Goal: Information Seeking & Learning: Understand process/instructions

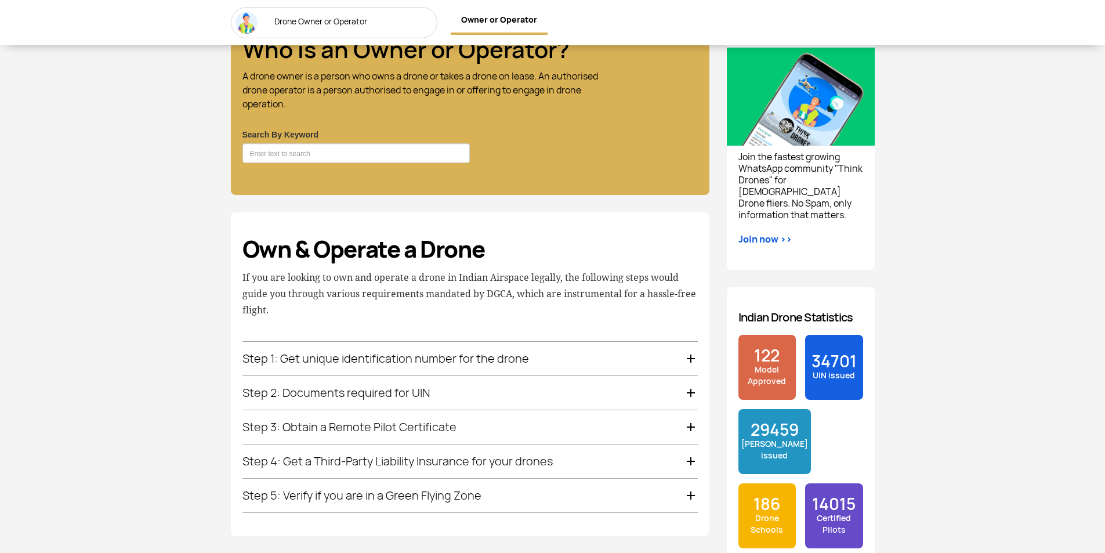
scroll to position [754, 0]
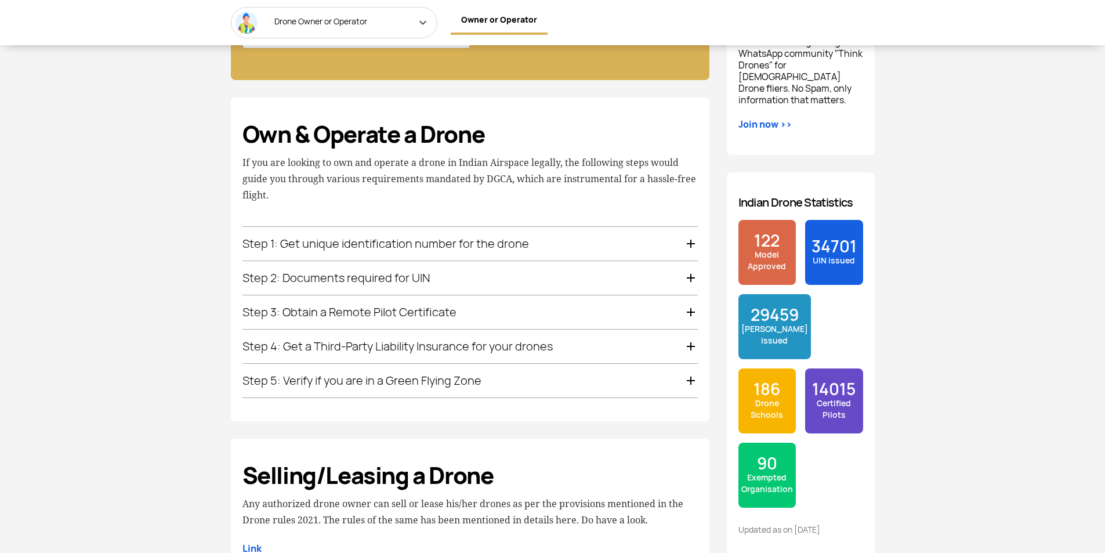
click at [342, 249] on div "Step 1: Get unique identification number for the drone" at bounding box center [469, 244] width 455 height 34
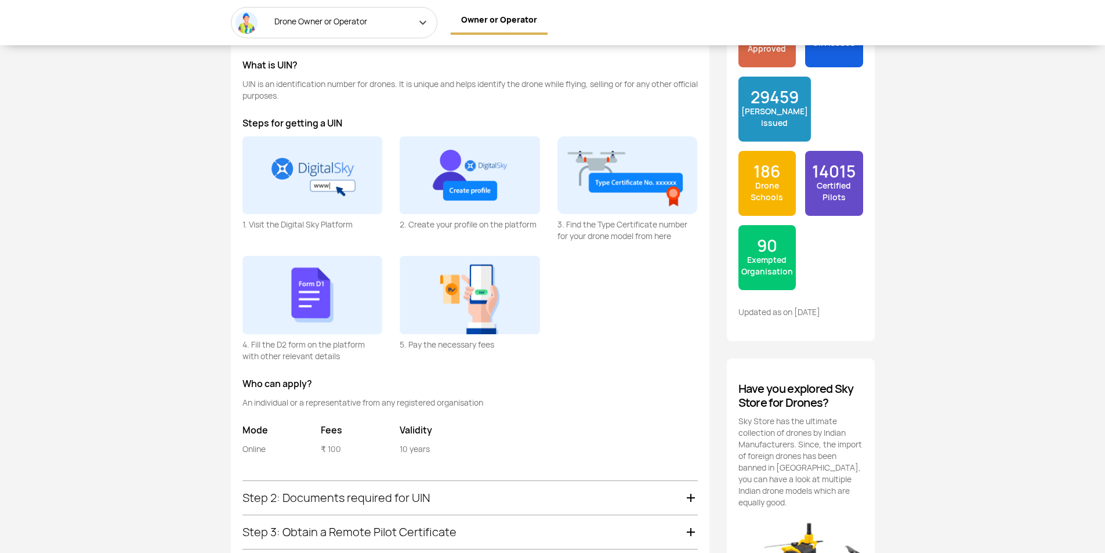
scroll to position [1096, 0]
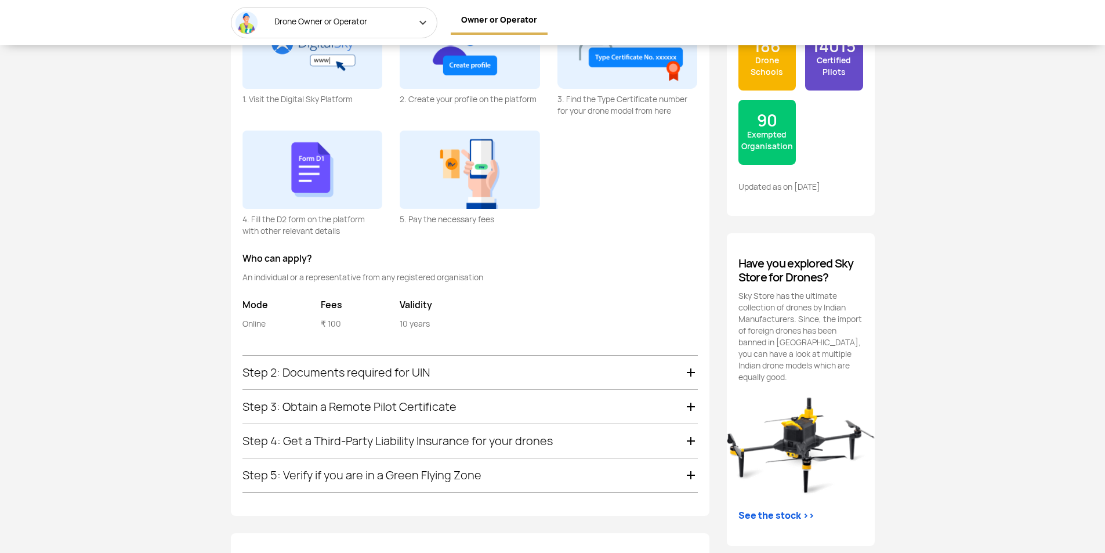
click at [342, 221] on p "4. Fill the D2 form on the platform with other relevant details" at bounding box center [312, 224] width 140 height 23
click at [368, 376] on div "Step 2: Documents required for UIN" at bounding box center [469, 372] width 455 height 34
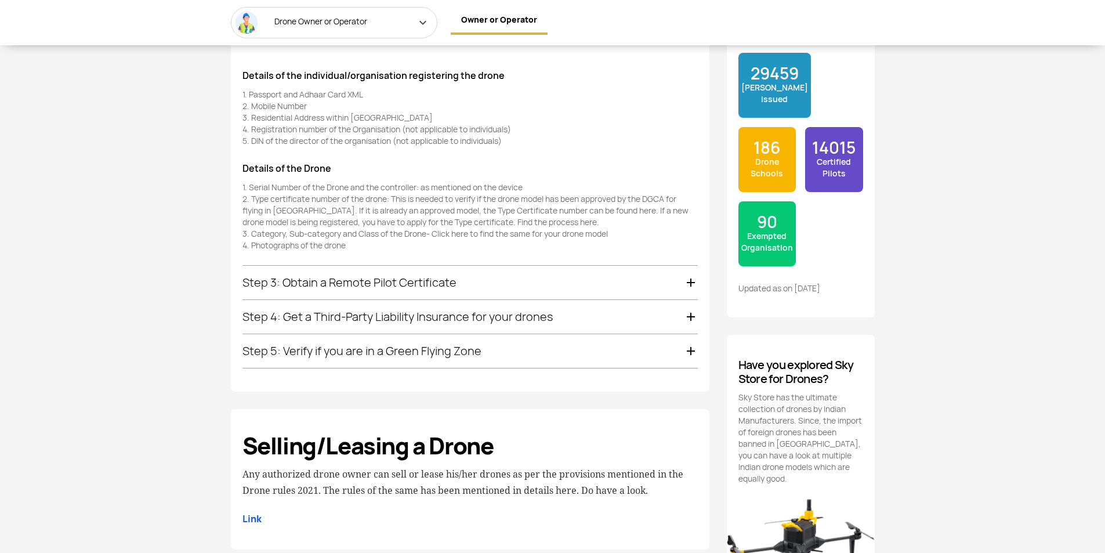
scroll to position [899, 0]
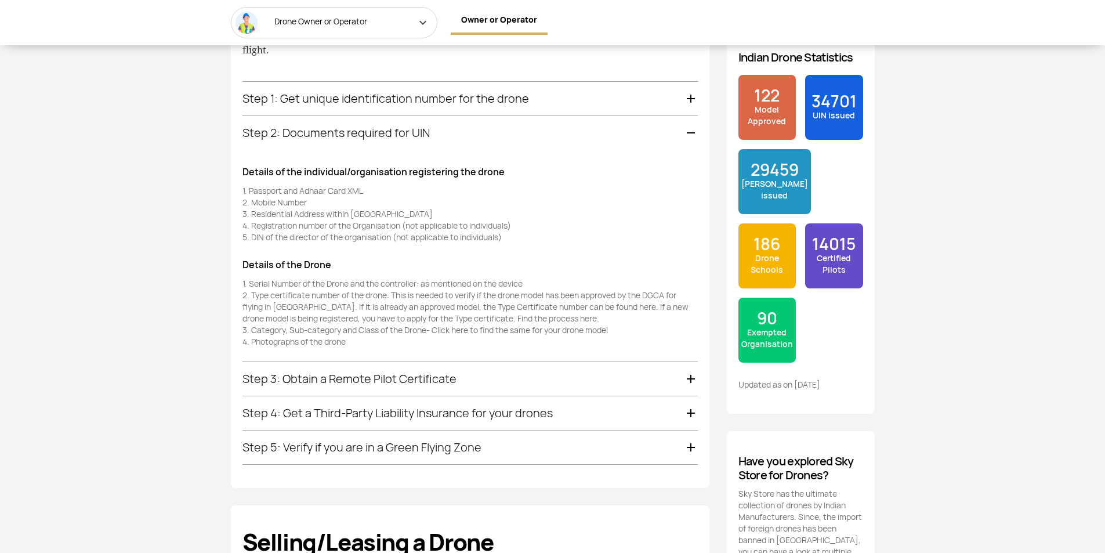
click at [377, 244] on div "Details of the individual/organisation registering the drone 1. Passport and Ad…" at bounding box center [470, 262] width 473 height 197
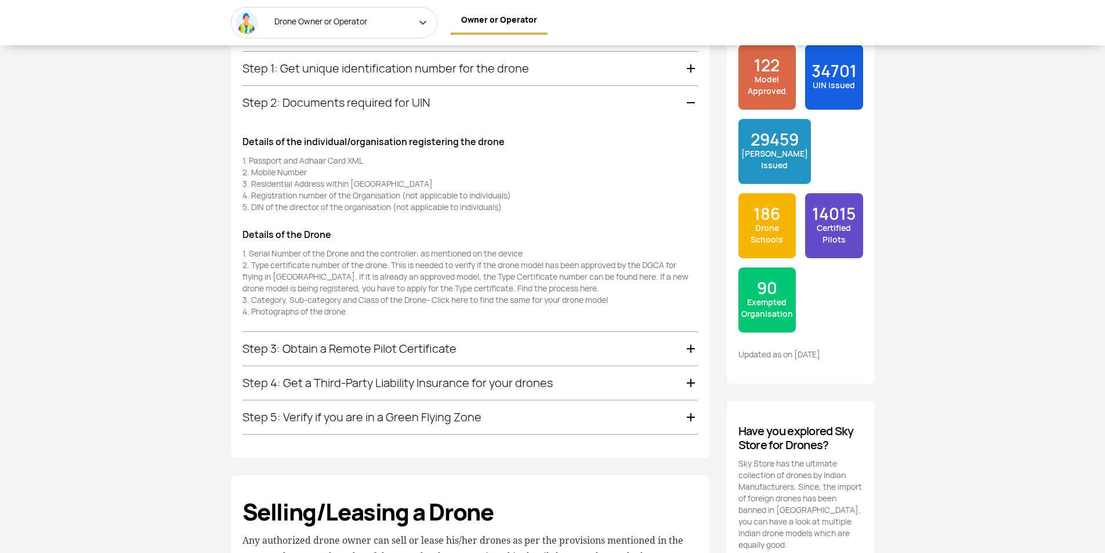
scroll to position [957, 0]
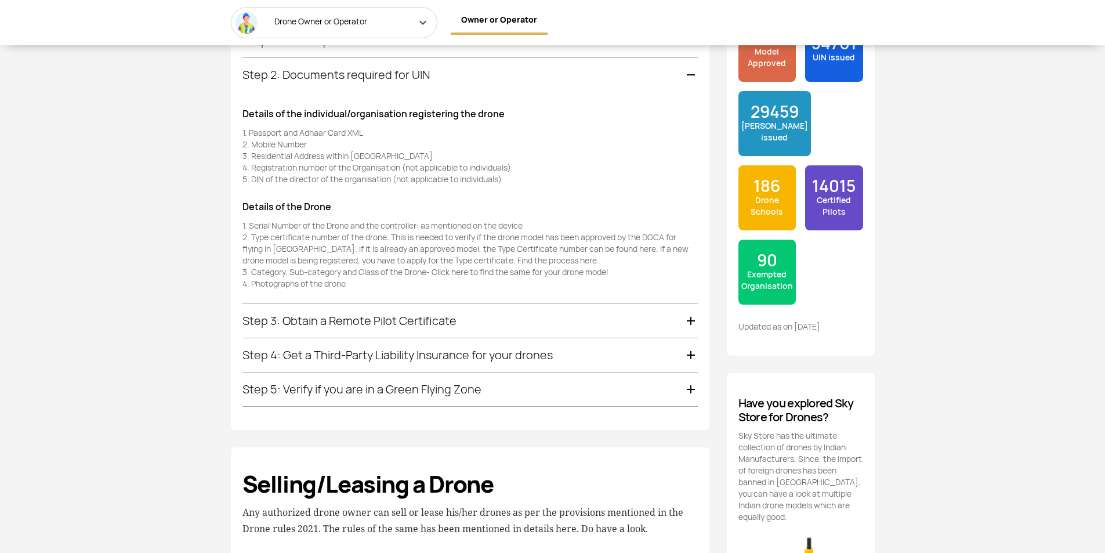
click at [366, 325] on div "Step 3: Obtain a Remote Pilot Certificate" at bounding box center [469, 321] width 455 height 34
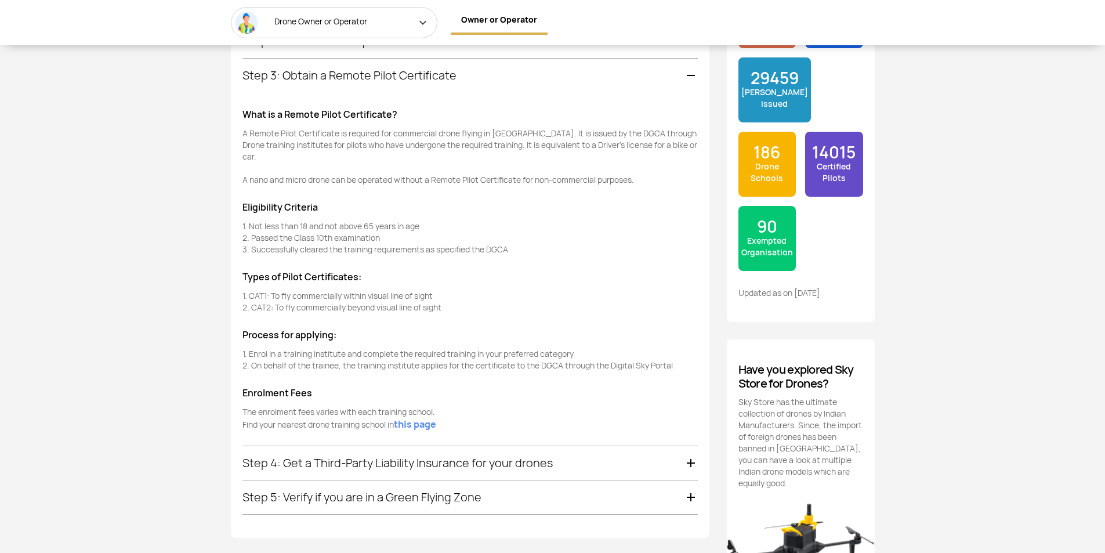
scroll to position [991, 0]
click at [391, 306] on div "What is a Remote Pilot Certificate? A Remote Pilot Certificate is required for …" at bounding box center [470, 275] width 473 height 339
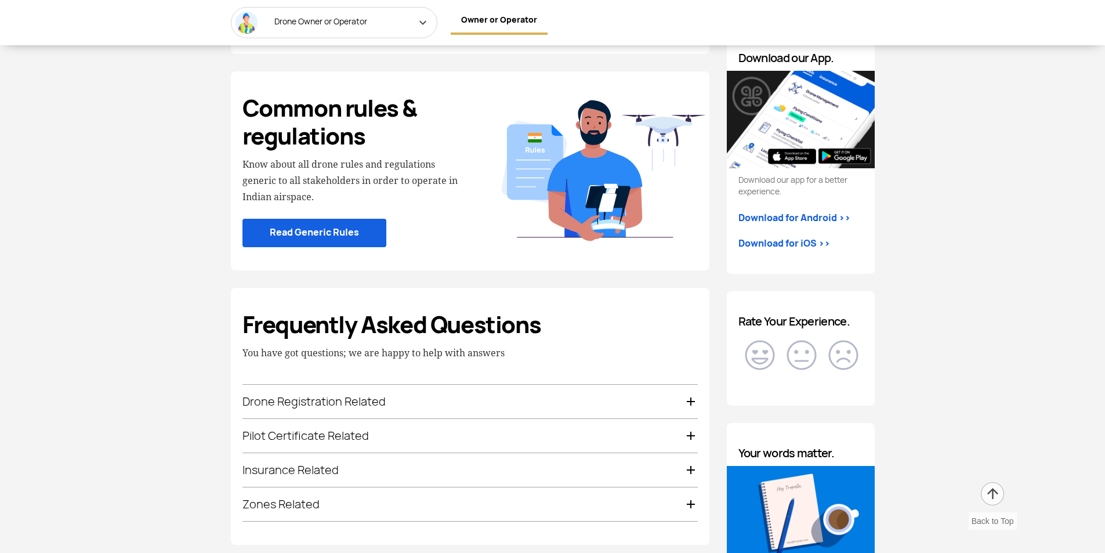
scroll to position [1745, 0]
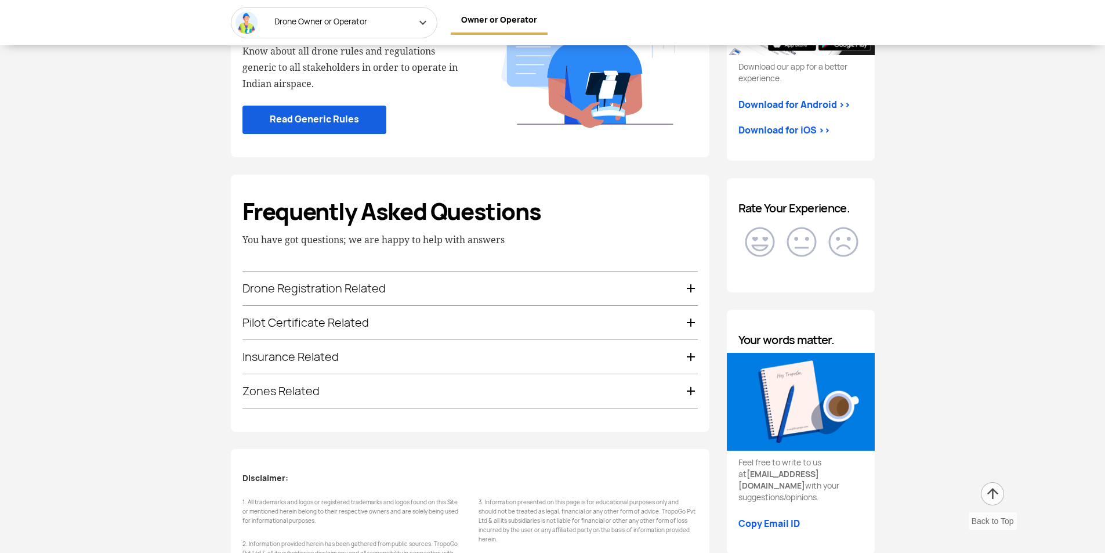
click at [361, 282] on div "Drone Registration Related" at bounding box center [469, 288] width 455 height 34
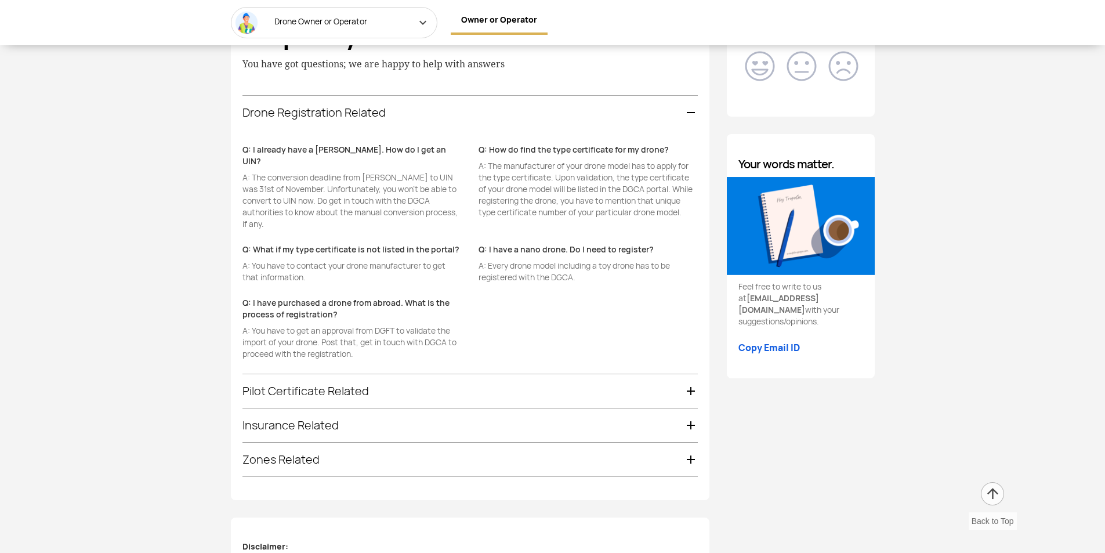
scroll to position [1947, 0]
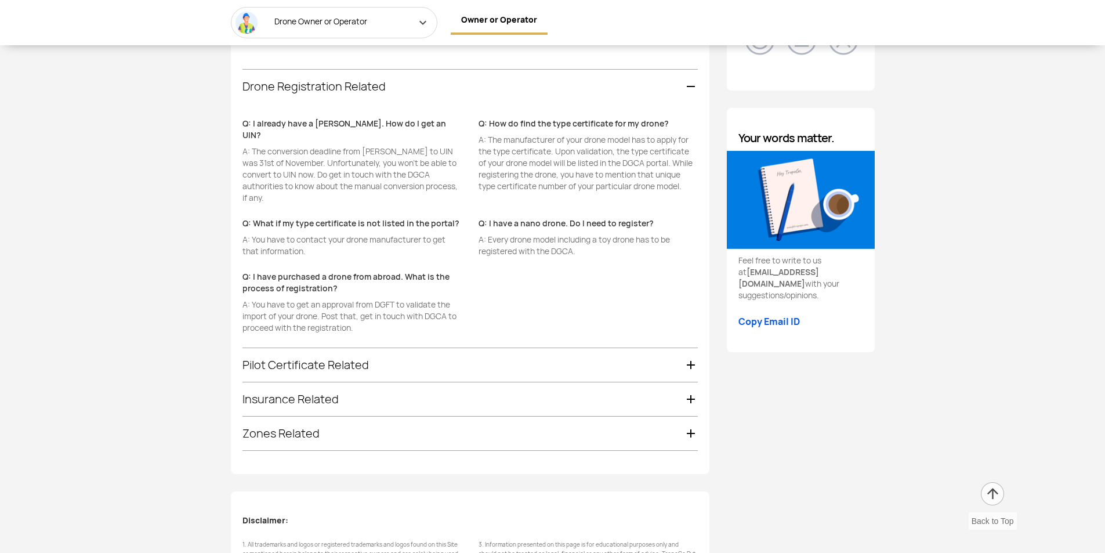
drag, startPoint x: 353, startPoint y: 175, endPoint x: 314, endPoint y: 181, distance: 39.4
click at [314, 180] on div "Q: I already have a [PERSON_NAME]. How do I get an UIN? A: The conversion deadl…" at bounding box center [352, 168] width 237 height 100
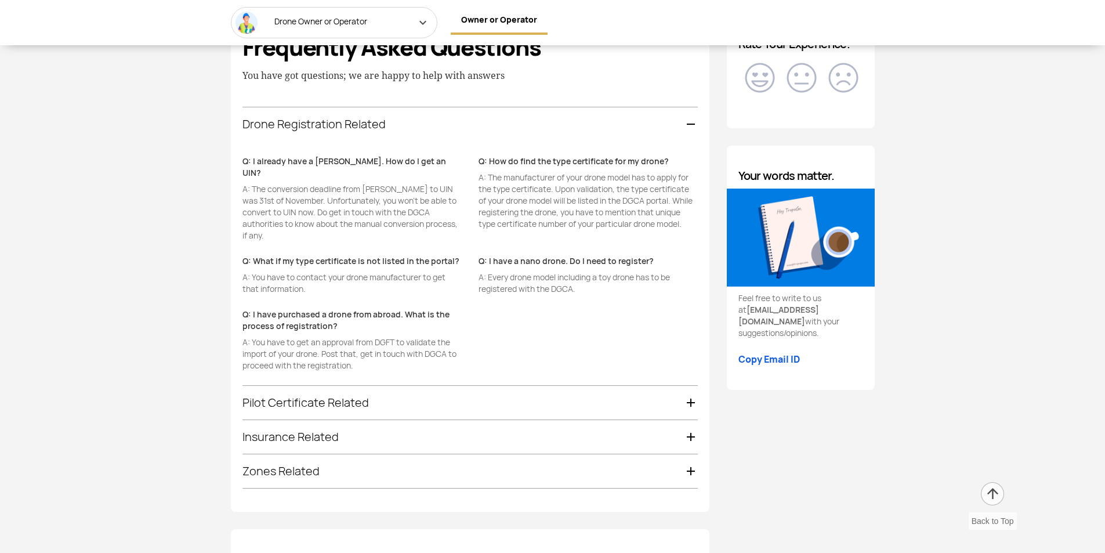
scroll to position [1889, 0]
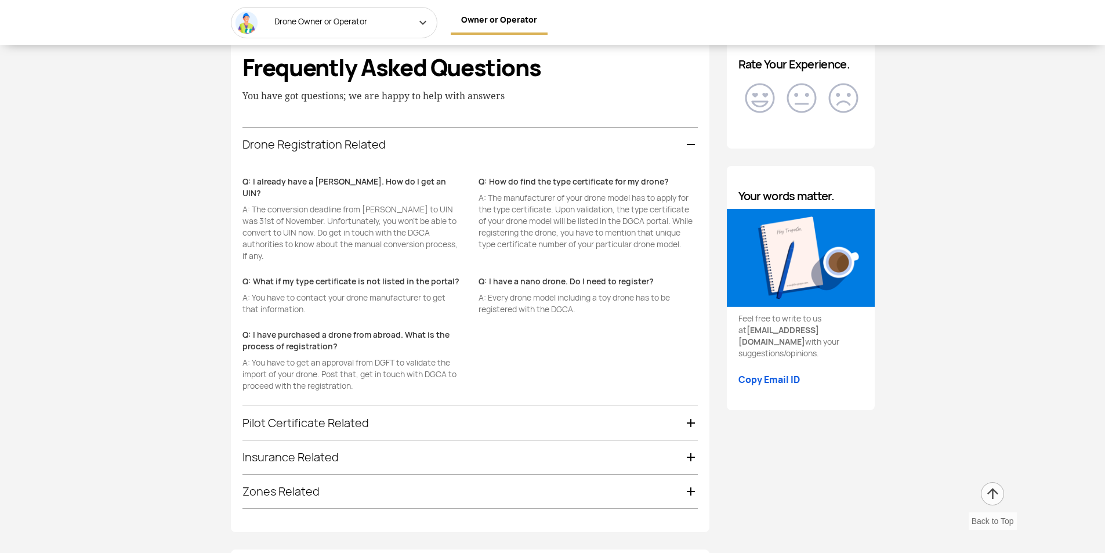
drag, startPoint x: 402, startPoint y: 264, endPoint x: 338, endPoint y: 251, distance: 65.2
click at [338, 251] on div at bounding box center [470, 226] width 473 height 100
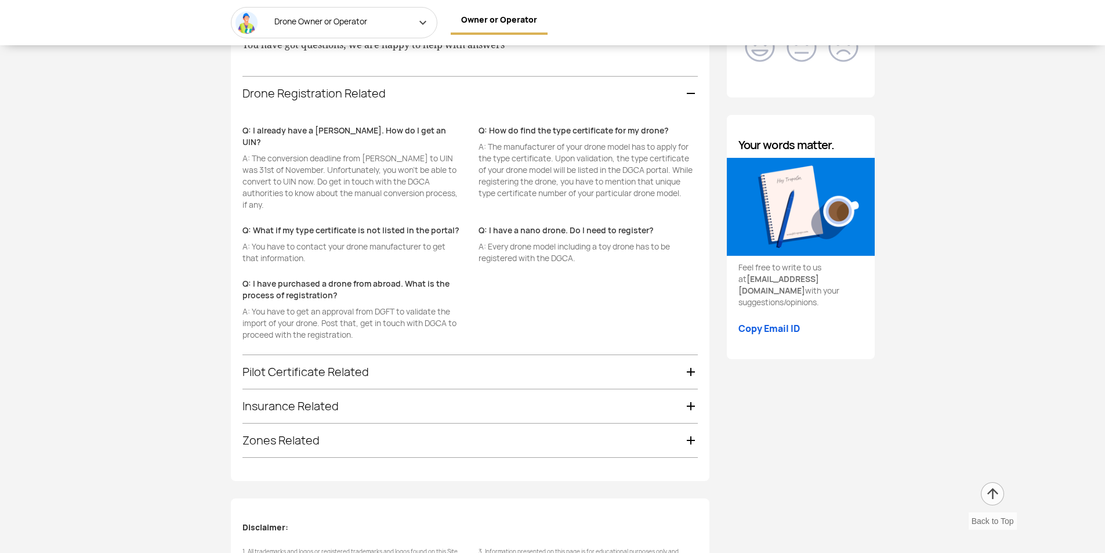
scroll to position [2062, 0]
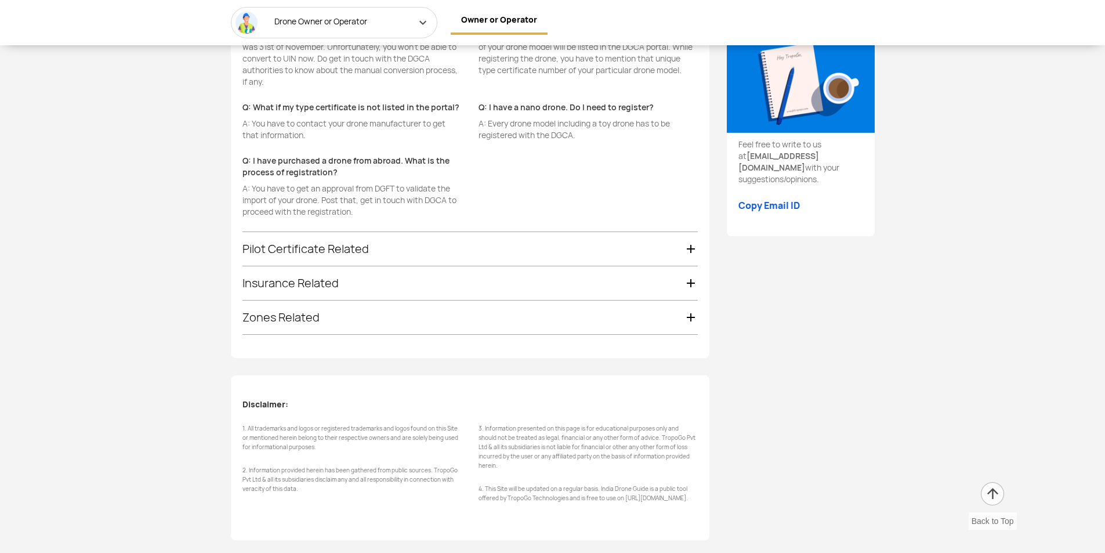
click at [383, 233] on div "Pilot Certificate Related" at bounding box center [469, 249] width 455 height 34
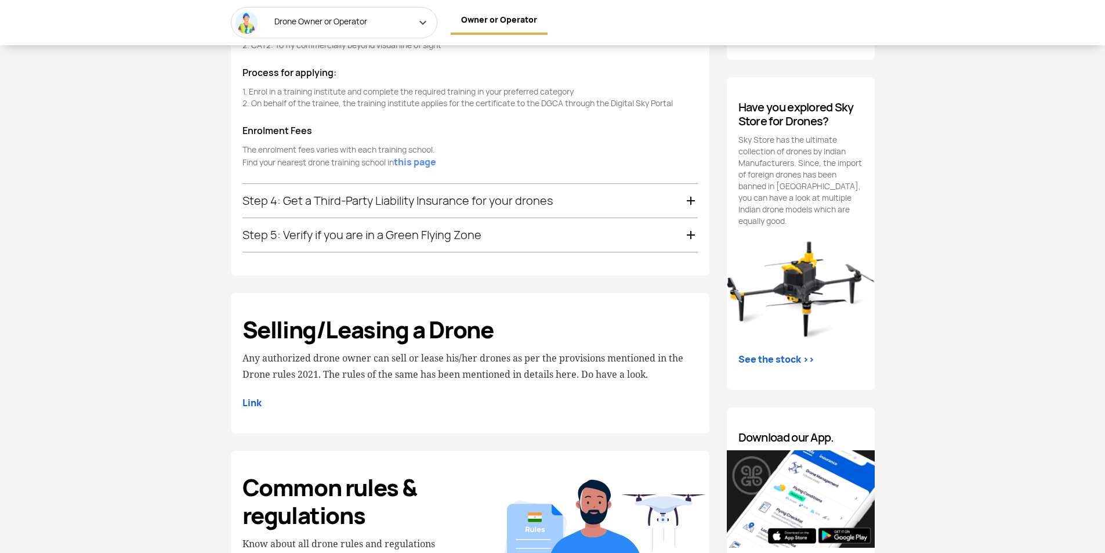
scroll to position [1111, 0]
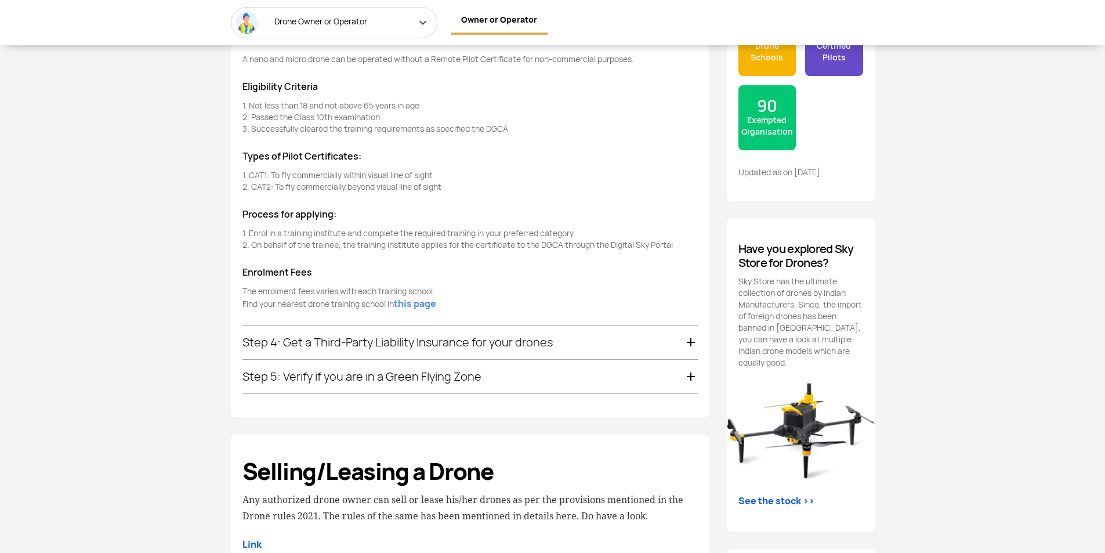
click at [949, 329] on div "Generic Rules Drone Owner or Operator Manufacturer or Importer R&D Organisation…" at bounding box center [552, 423] width 1105 height 2216
click at [968, 289] on div "Generic Rules Drone Owner or Operator Manufacturer or Importer R&D Organisation…" at bounding box center [552, 423] width 1105 height 2216
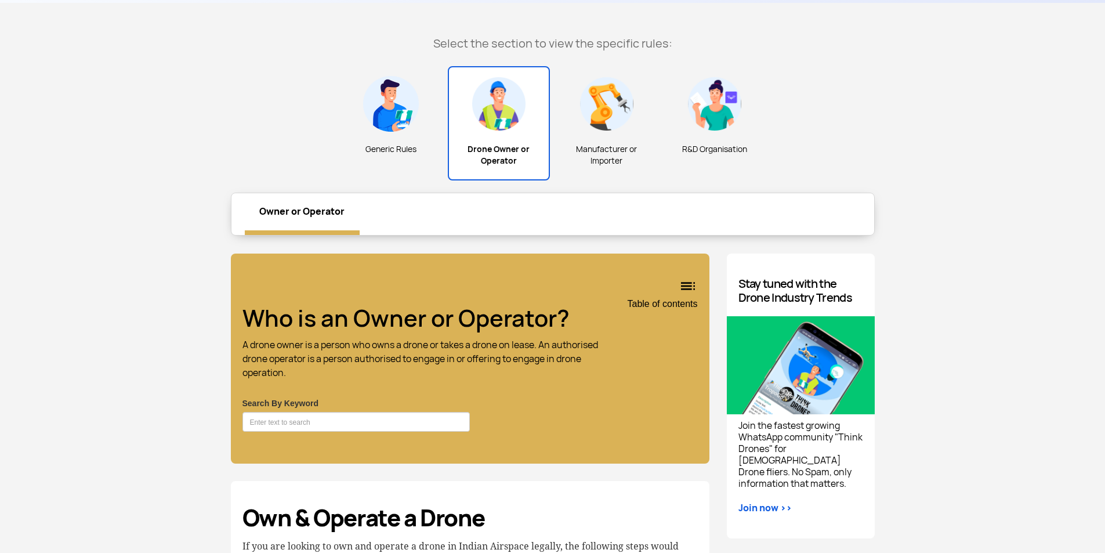
scroll to position [241, 0]
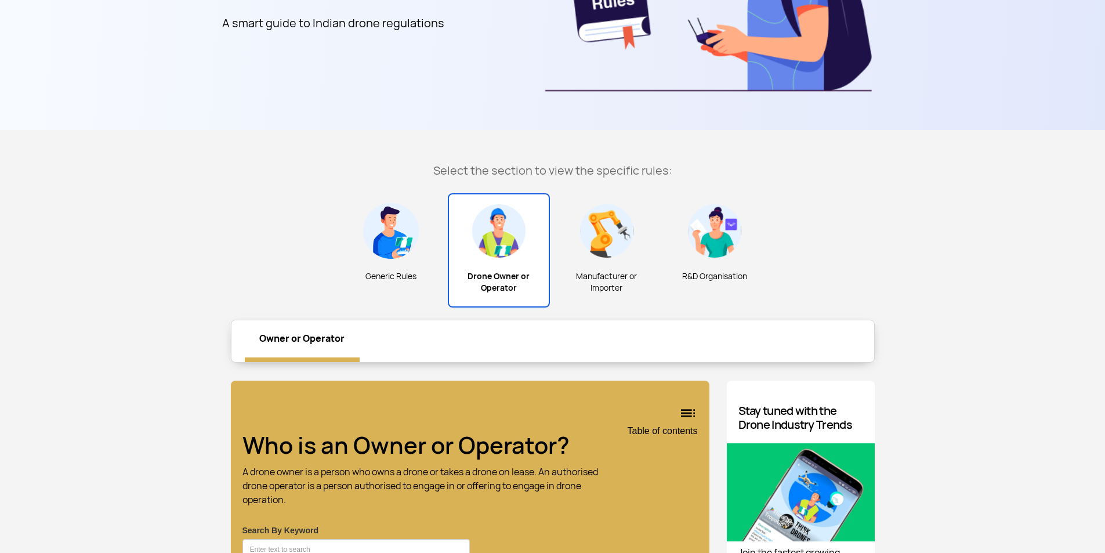
click at [531, 279] on span "Drone Owner or Operator" at bounding box center [499, 281] width 92 height 23
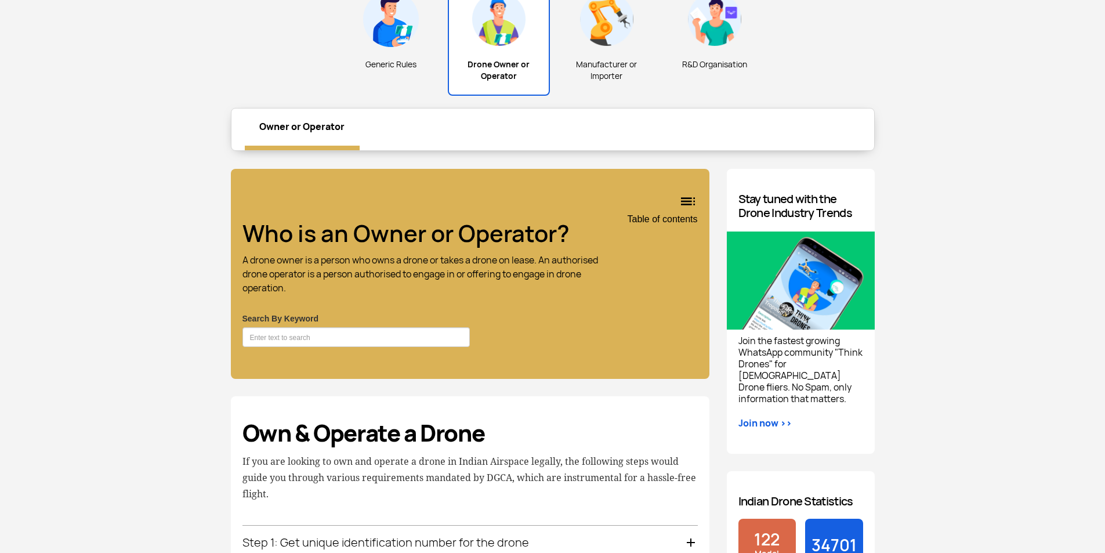
scroll to position [473, 0]
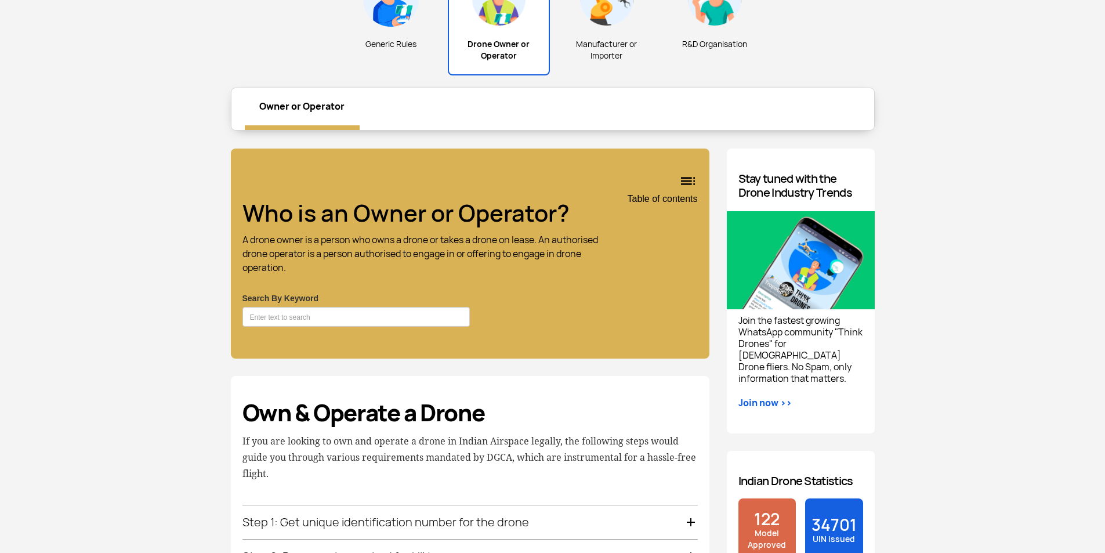
click at [354, 248] on h5 "A drone owner is a person who owns a drone or takes a drone on lease. An author…" at bounding box center [431, 254] width 378 height 42
click at [412, 270] on h5 "A drone owner is a person who owns a drone or takes a drone on lease. An author…" at bounding box center [431, 254] width 378 height 42
click at [517, 264] on h5 "A drone owner is a person who owns a drone or takes a drone on lease. An author…" at bounding box center [431, 254] width 378 height 42
click at [400, 318] on input "Search By Keyword" at bounding box center [356, 317] width 228 height 20
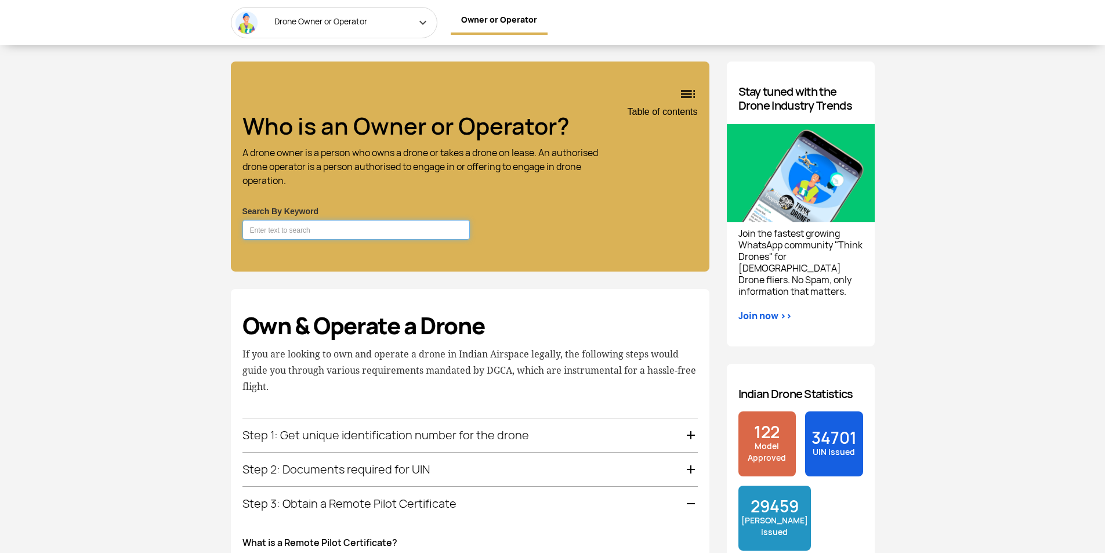
scroll to position [647, 0]
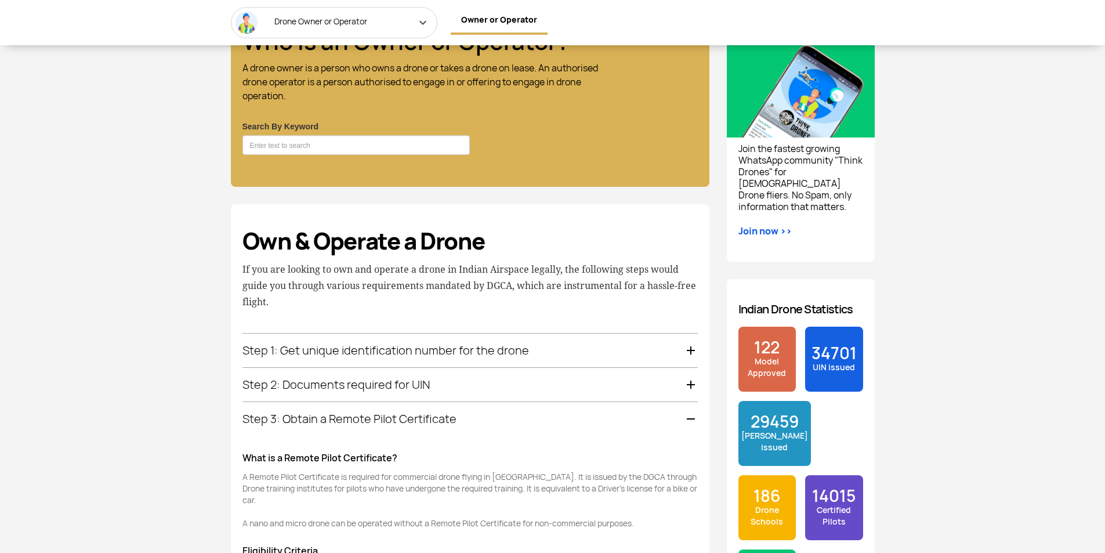
click at [342, 282] on p "If you are looking to own and operate a drone in Indian Airspace legally, the f…" at bounding box center [469, 285] width 455 height 49
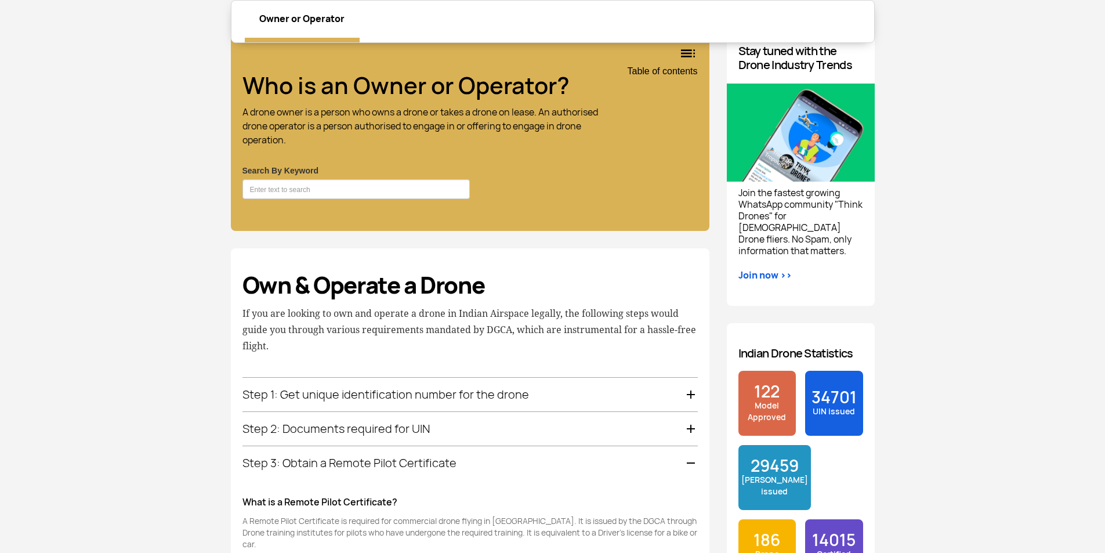
scroll to position [531, 0]
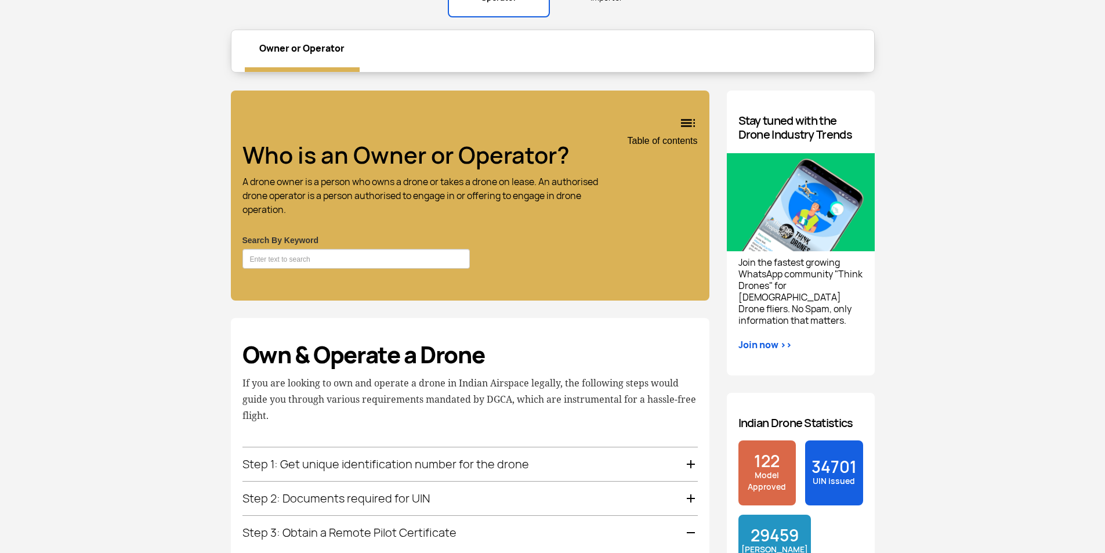
click at [318, 181] on h5 "A drone owner is a person who owns a drone or takes a drone on lease. An author…" at bounding box center [431, 196] width 378 height 42
drag, startPoint x: 354, startPoint y: 207, endPoint x: 341, endPoint y: 204, distance: 13.1
click at [341, 204] on h5 "A drone owner is a person who owns a drone or takes a drone on lease. An author…" at bounding box center [431, 196] width 378 height 42
click at [385, 204] on h5 "A drone owner is a person who owns a drone or takes a drone on lease. An author…" at bounding box center [431, 196] width 378 height 42
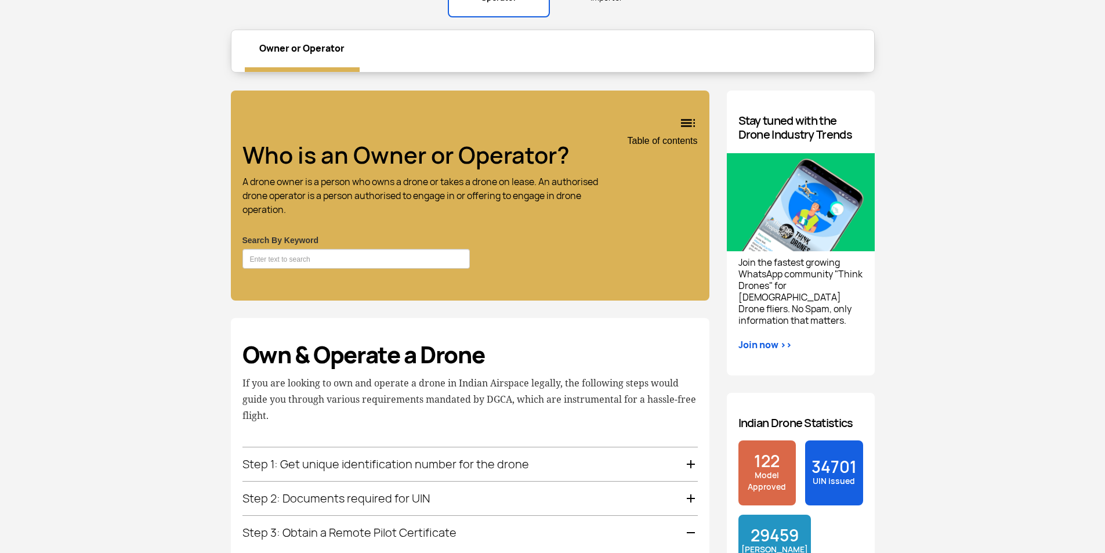
click at [385, 204] on h5 "A drone owner is a person who owns a drone or takes a drone on lease. An author…" at bounding box center [431, 196] width 378 height 42
click at [486, 213] on h5 "A drone owner is a person who owns a drone or takes a drone on lease. An author…" at bounding box center [431, 196] width 378 height 42
click at [426, 186] on h5 "A drone owner is a person who owns a drone or takes a drone on lease. An author…" at bounding box center [431, 196] width 378 height 42
click at [469, 220] on div "Who is an Owner or Operator? A drone owner is a person who owns a drone or take…" at bounding box center [431, 174] width 378 height 121
click at [516, 208] on h5 "A drone owner is a person who owns a drone or takes a drone on lease. An author…" at bounding box center [431, 196] width 378 height 42
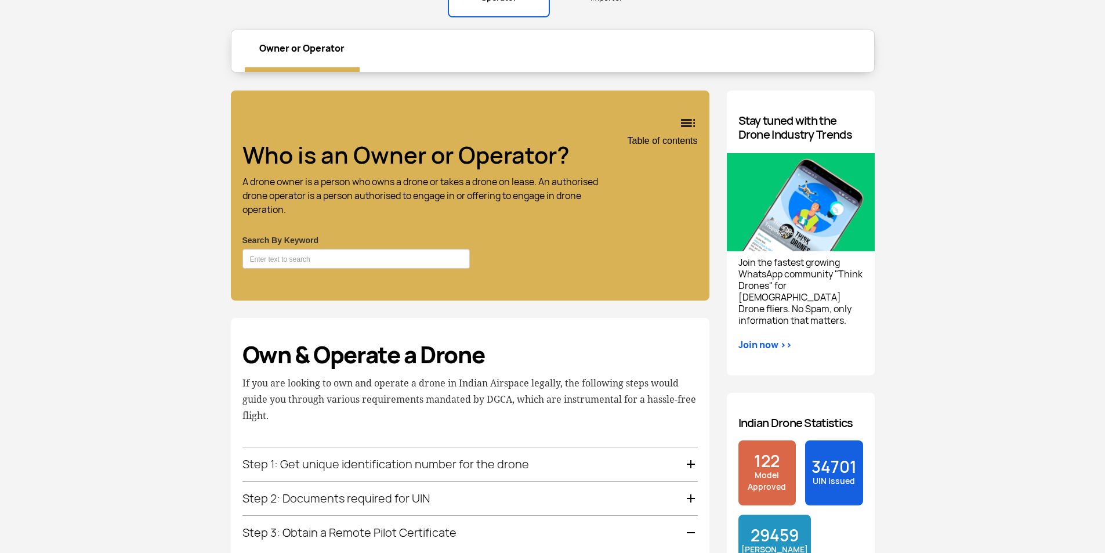
click at [515, 208] on h5 "A drone owner is a person who owns a drone or takes a drone on lease. An author…" at bounding box center [431, 196] width 378 height 42
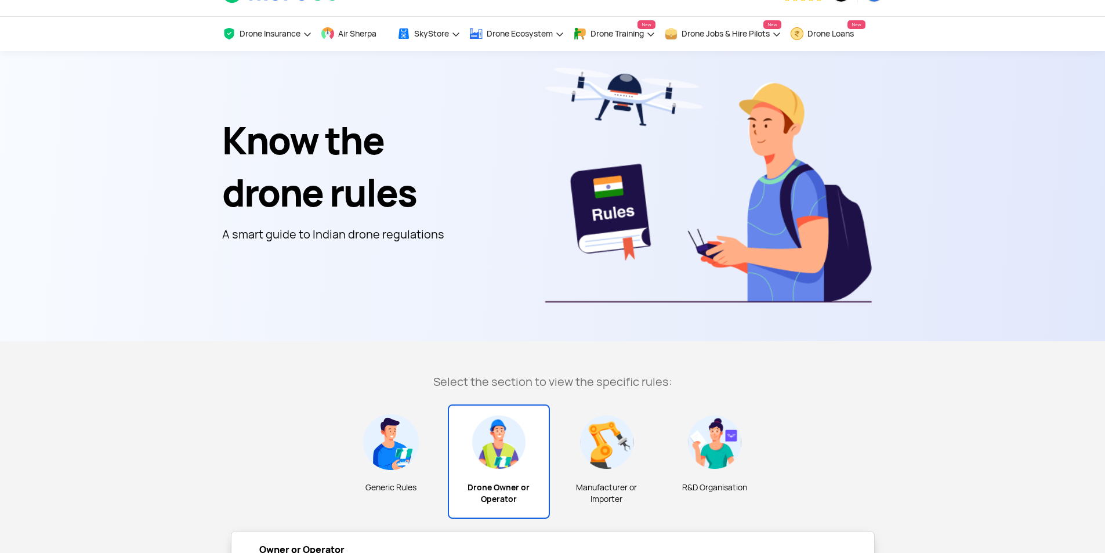
scroll to position [0, 0]
